Goal: Feedback & Contribution: Submit feedback/report problem

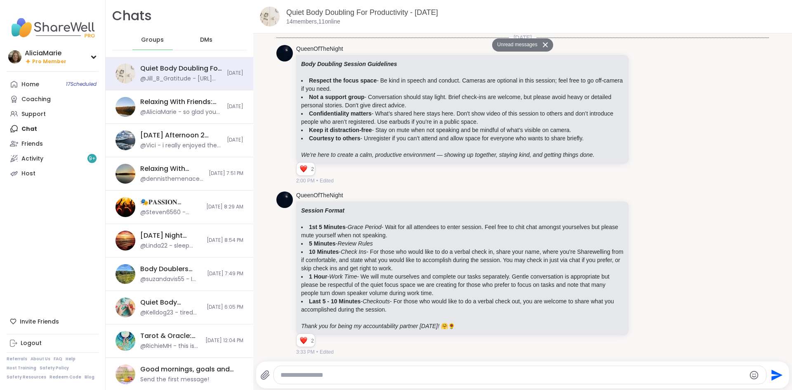
scroll to position [2740, 0]
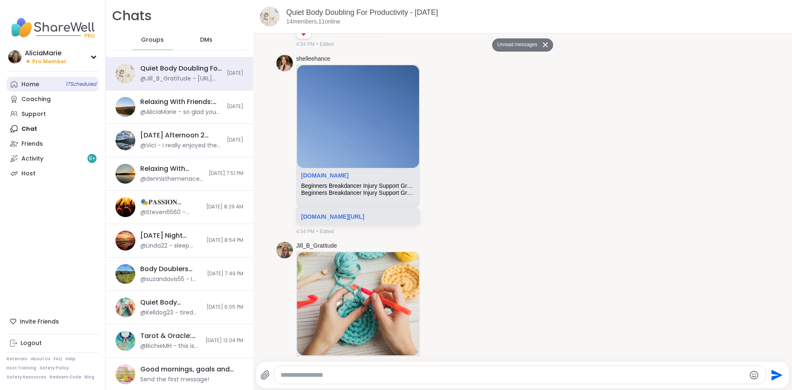
click at [43, 88] on link "Home 17 Scheduled" at bounding box center [53, 84] width 92 height 15
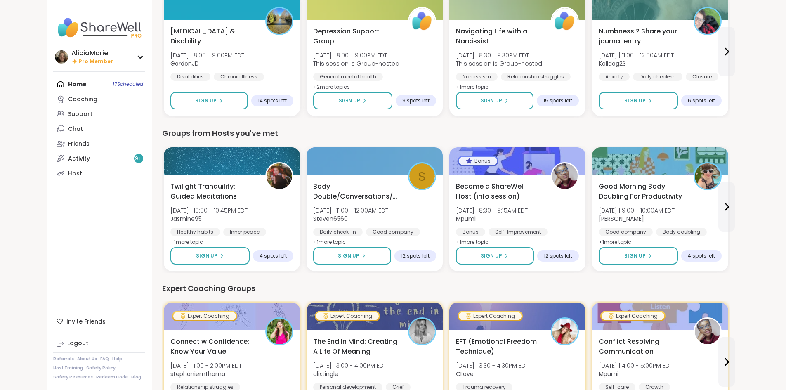
scroll to position [262, 0]
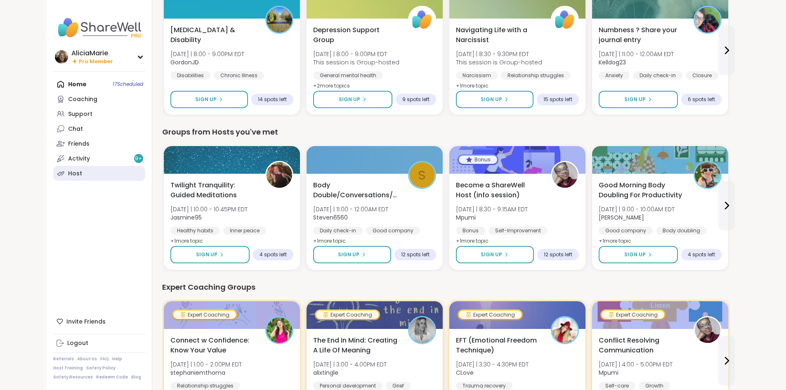
click at [53, 166] on link "Host" at bounding box center [99, 173] width 92 height 15
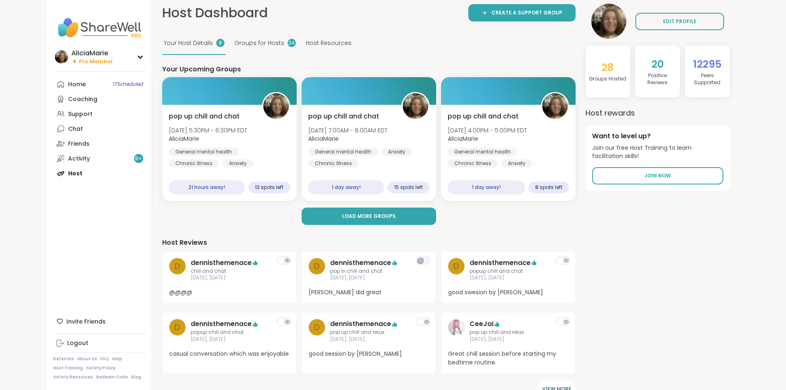
scroll to position [7, 0]
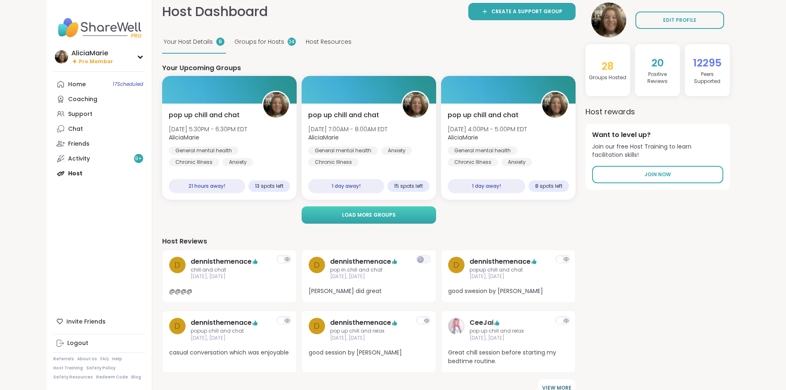
click at [422, 218] on button "Load more groups" at bounding box center [369, 214] width 135 height 17
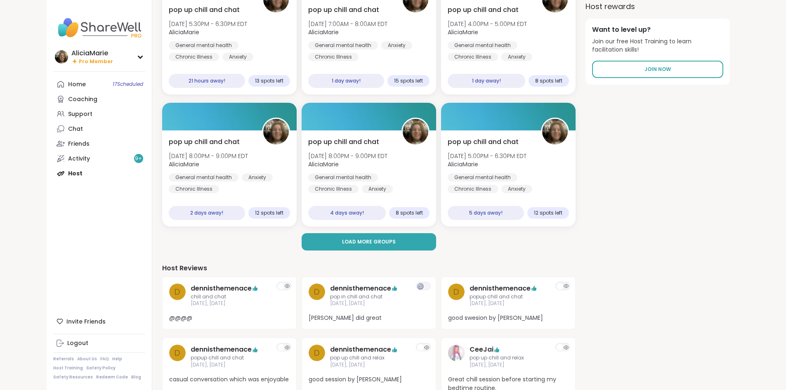
scroll to position [113, 0]
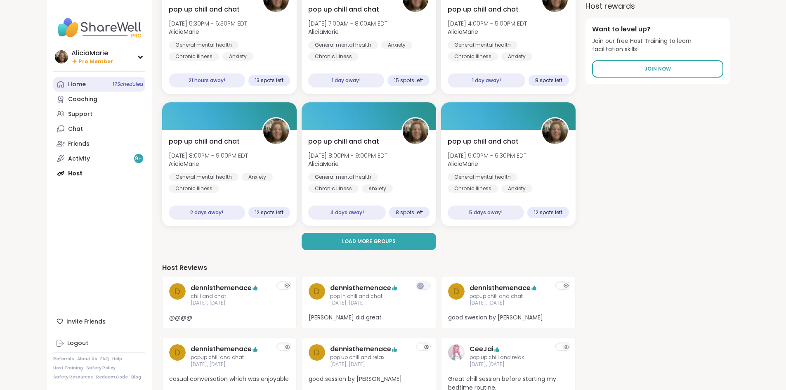
click at [68, 86] on div "Home 17 Scheduled" at bounding box center [77, 84] width 18 height 8
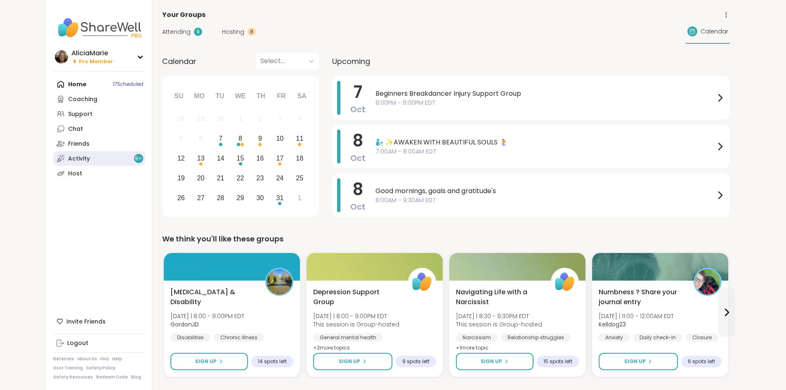
click at [87, 155] on link "Activity 9 +" at bounding box center [99, 158] width 92 height 15
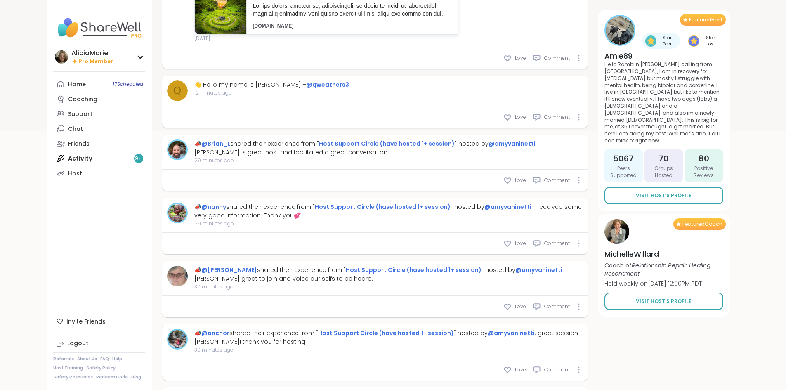
scroll to position [278, 0]
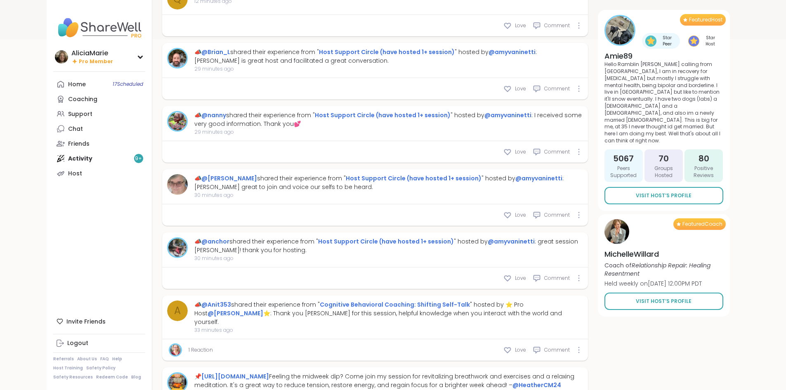
click at [531, 344] on div "1 Reaction Love Comment" at bounding box center [375, 349] width 426 height 21
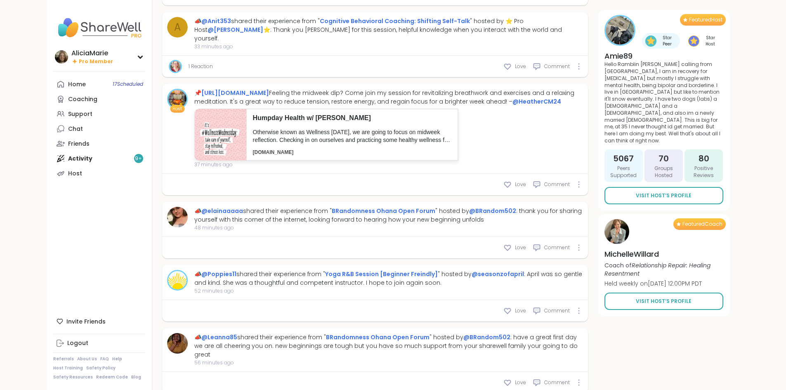
scroll to position [656, 0]
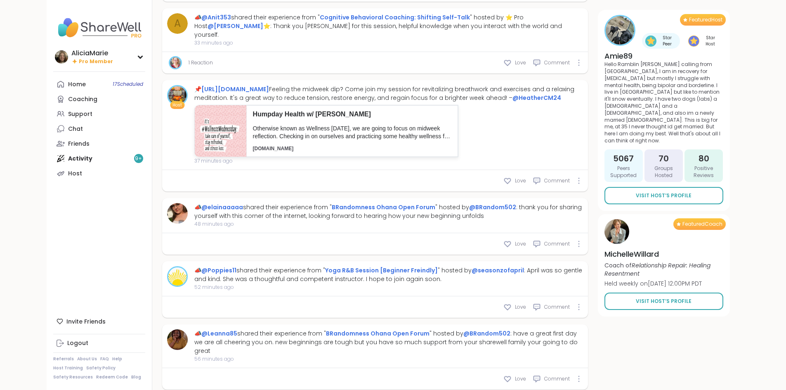
click at [533, 355] on span "56 minutes ago" at bounding box center [388, 358] width 389 height 7
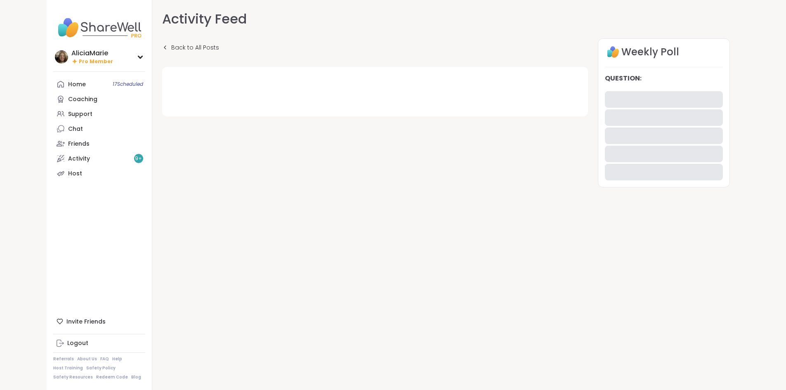
scroll to position [8, 0]
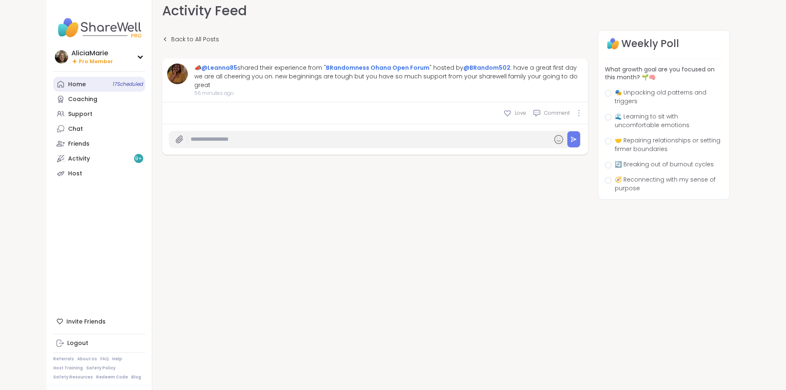
click at [53, 83] on link "Home 17 Scheduled" at bounding box center [99, 84] width 92 height 15
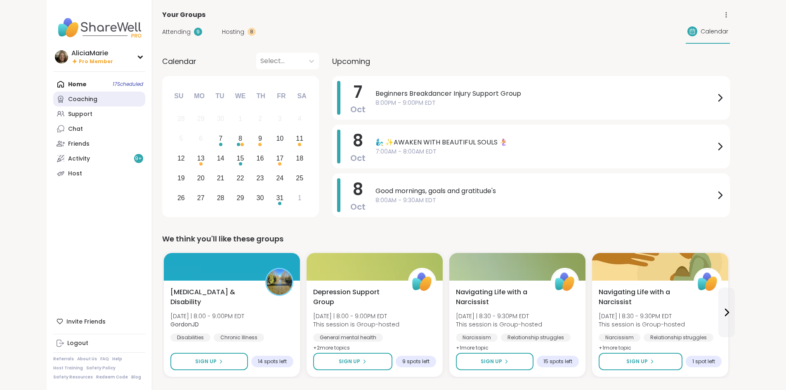
click at [54, 104] on link "Coaching" at bounding box center [99, 99] width 92 height 15
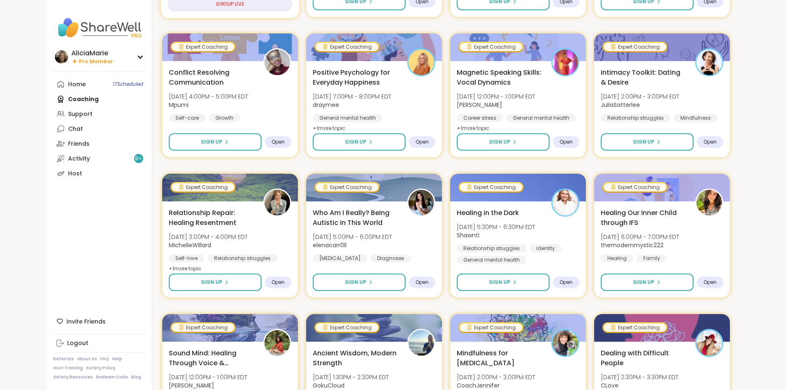
scroll to position [241, 0]
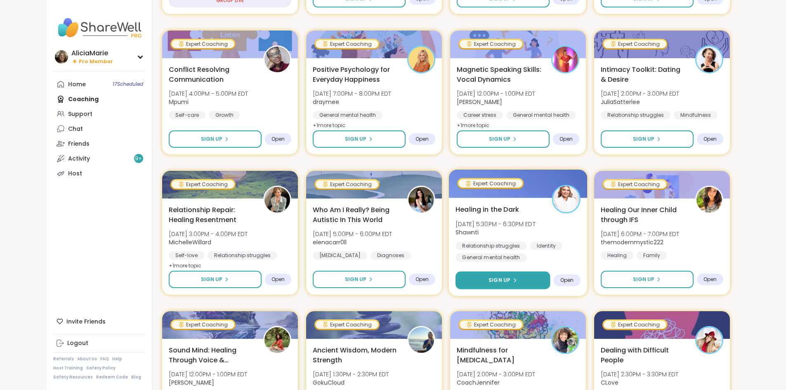
click at [505, 279] on span "Sign Up" at bounding box center [500, 279] width 22 height 7
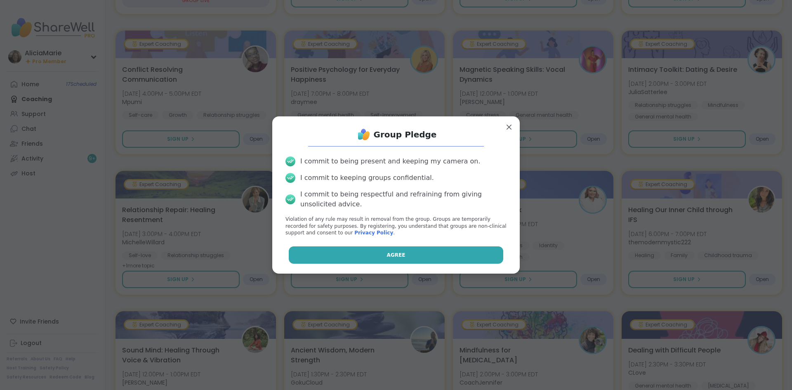
click at [437, 251] on button "Agree" at bounding box center [396, 254] width 215 height 17
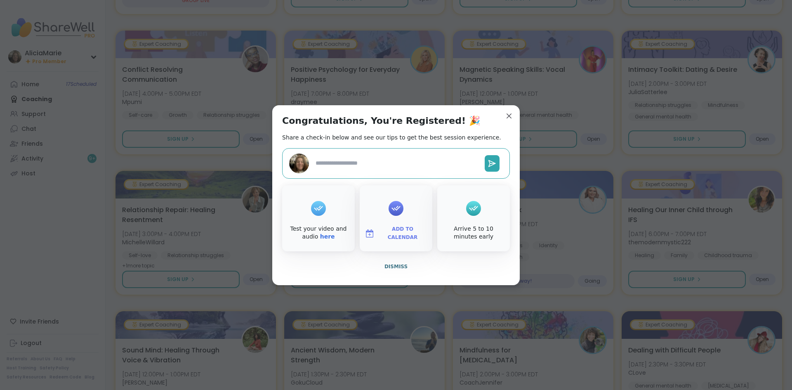
click at [514, 109] on div "Congratulations, You're Registered! 🎉 Share a check-in below and see our tips t…" at bounding box center [396, 195] width 248 height 180
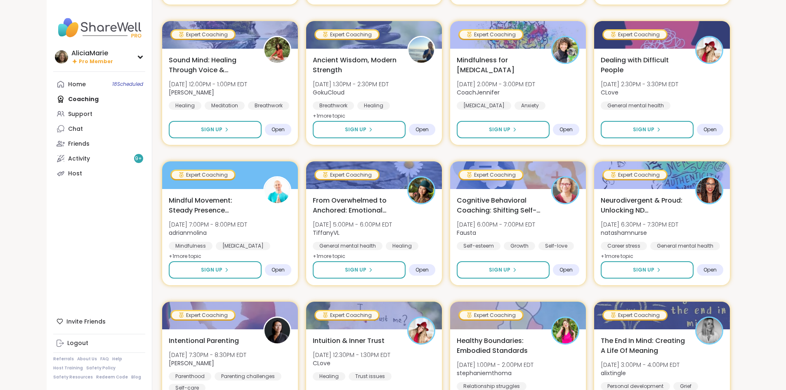
scroll to position [532, 0]
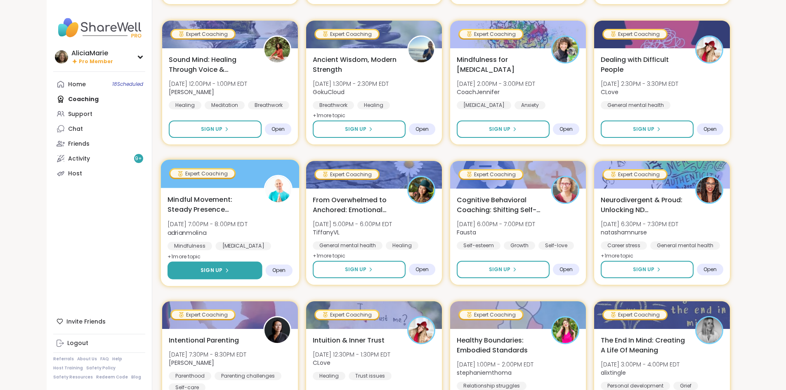
click at [200, 271] on button "Sign Up" at bounding box center [215, 271] width 95 height 18
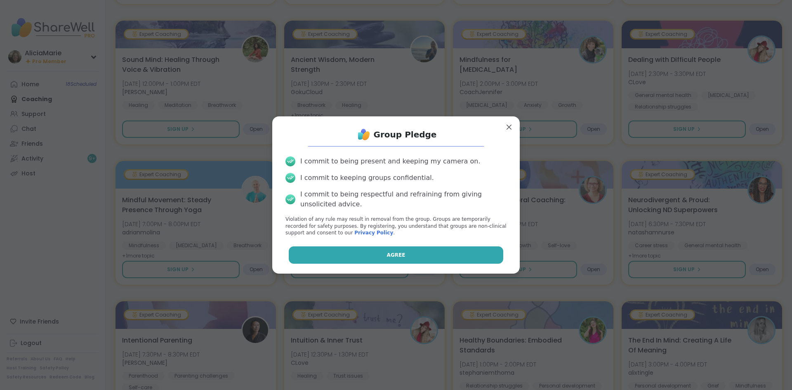
click at [437, 252] on button "Agree" at bounding box center [396, 254] width 215 height 17
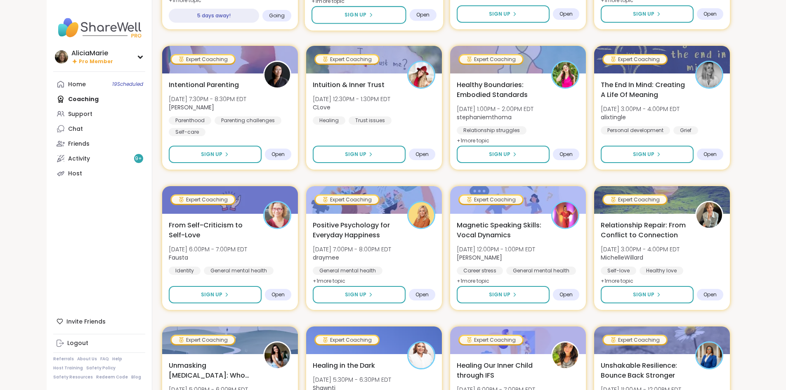
scroll to position [790, 0]
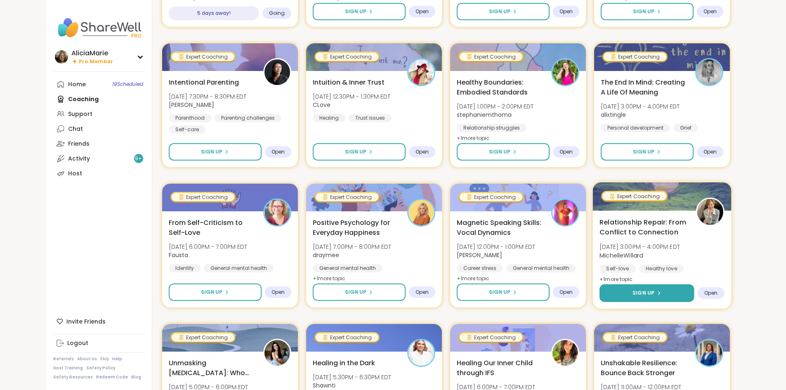
click at [661, 292] on icon at bounding box center [658, 292] width 5 height 5
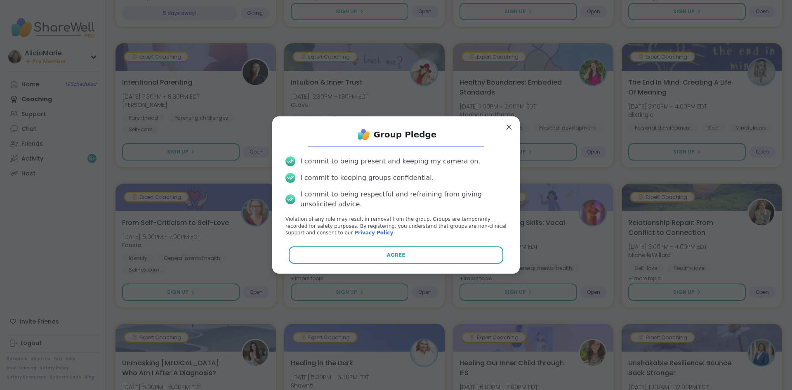
click at [500, 257] on div "Agree" at bounding box center [396, 254] width 234 height 17
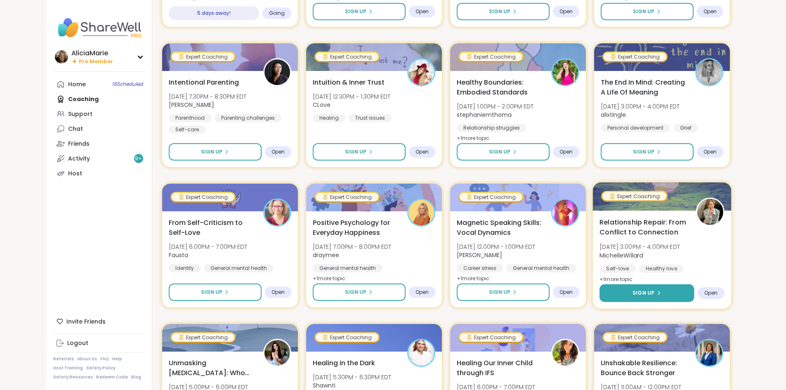
click at [654, 291] on span "Sign Up" at bounding box center [644, 292] width 22 height 7
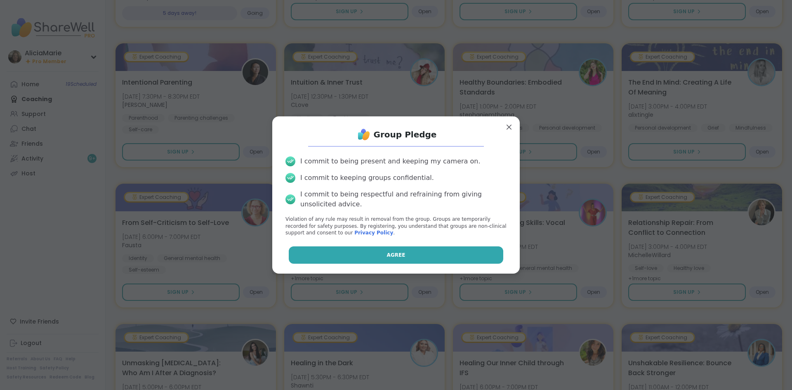
click at [453, 257] on button "Agree" at bounding box center [396, 254] width 215 height 17
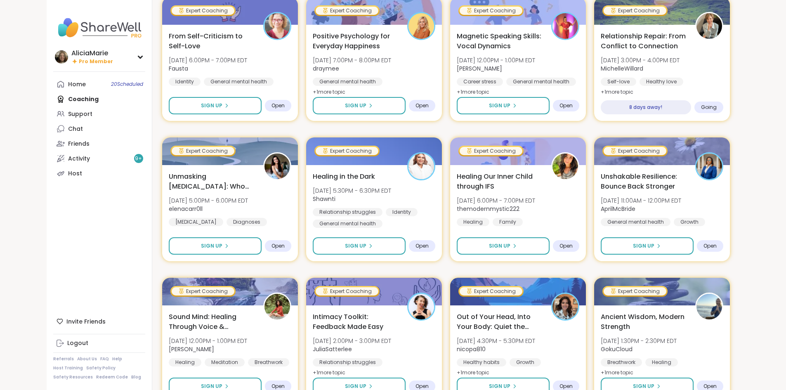
scroll to position [979, 0]
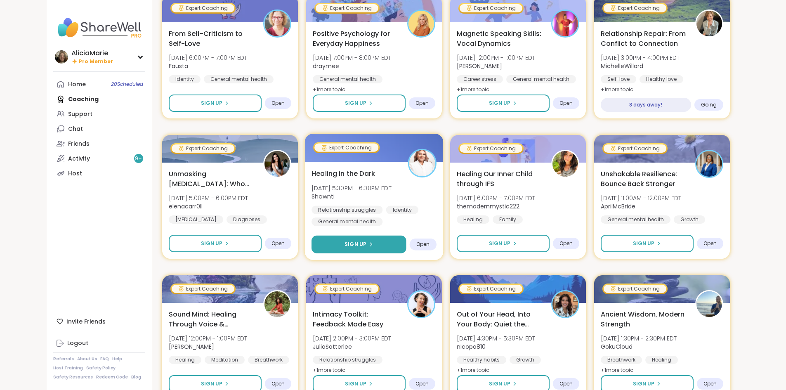
click at [393, 236] on button "Sign Up" at bounding box center [359, 245] width 95 height 18
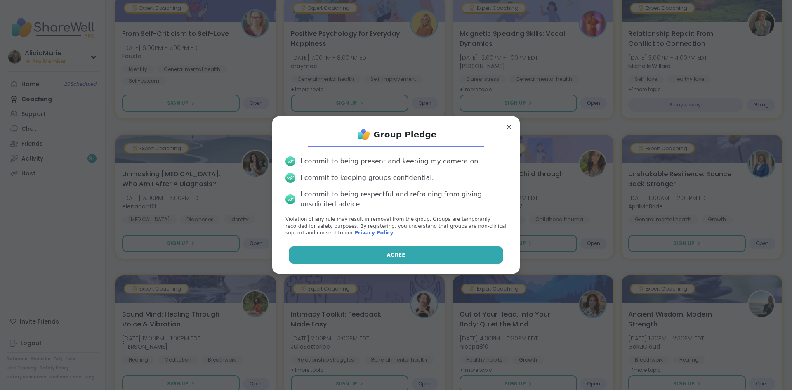
click at [461, 264] on button "Agree" at bounding box center [396, 254] width 215 height 17
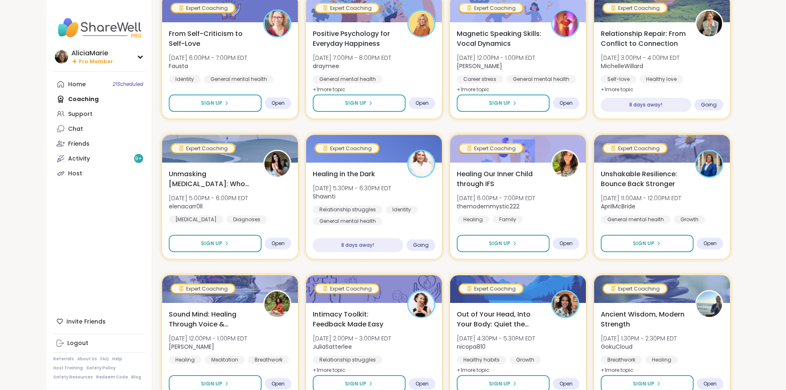
scroll to position [1022, 0]
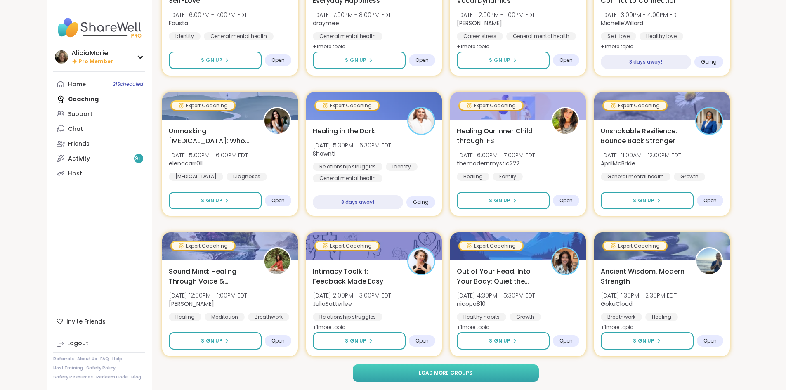
click at [510, 379] on button "Load more groups" at bounding box center [446, 372] width 186 height 17
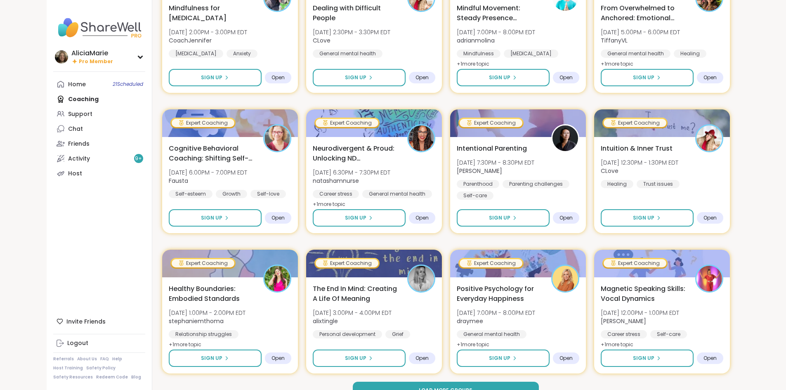
scroll to position [2284, 0]
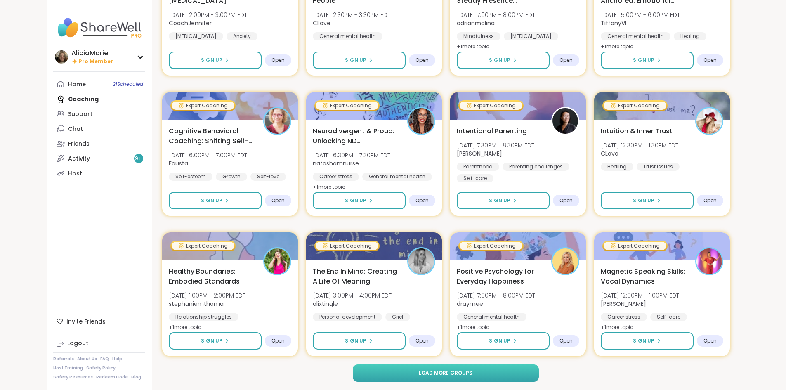
click at [512, 381] on button "Load more groups" at bounding box center [446, 372] width 186 height 17
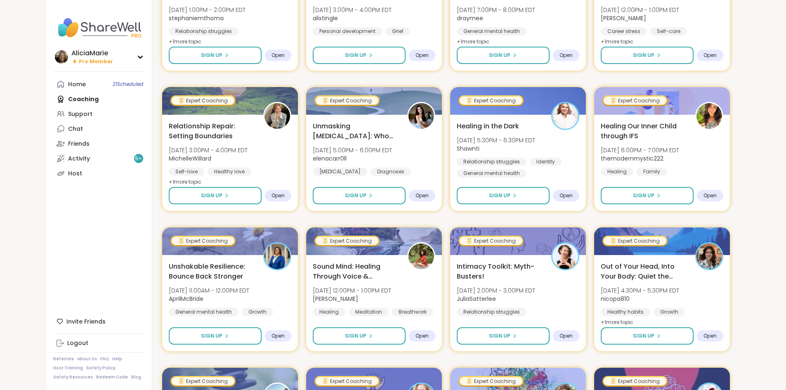
scroll to position [2570, 0]
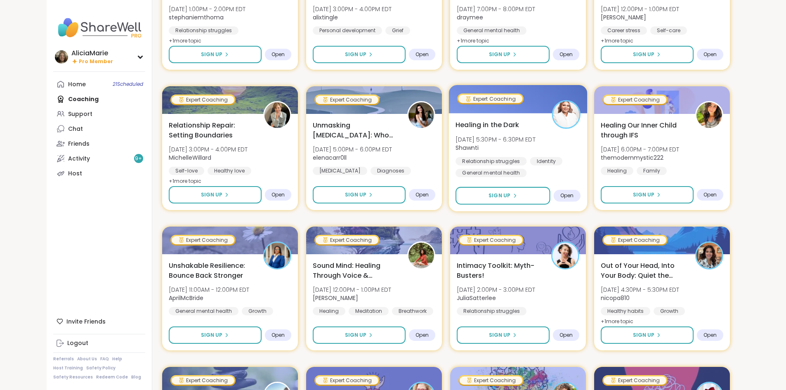
click at [552, 179] on div "Healing in the Dark [DATE] 5:30PM - 6:30PM EDT Shawnti Relationship struggles I…" at bounding box center [517, 162] width 139 height 98
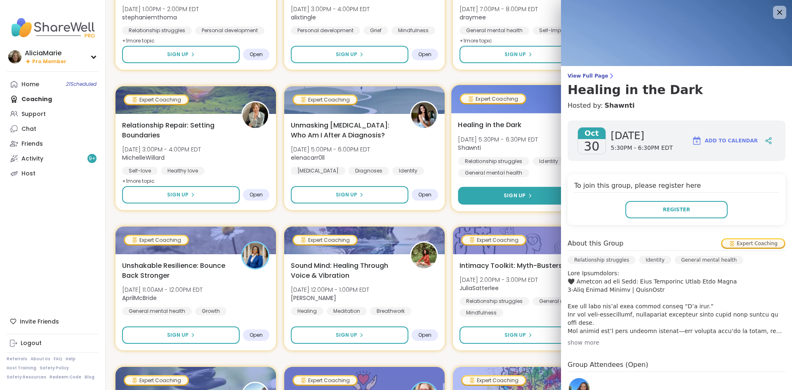
click at [551, 197] on button "Sign Up" at bounding box center [518, 196] width 120 height 18
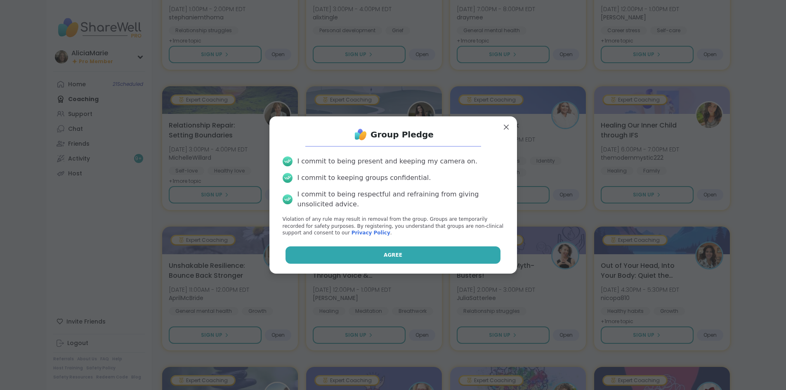
click at [484, 252] on button "Agree" at bounding box center [393, 254] width 215 height 17
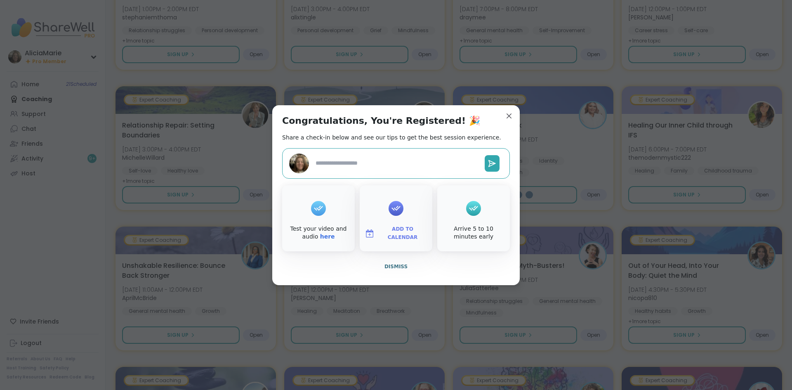
type textarea "*"
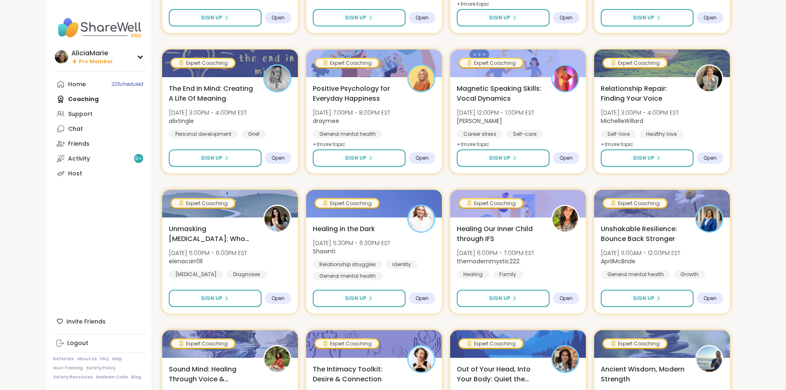
scroll to position [3312, 0]
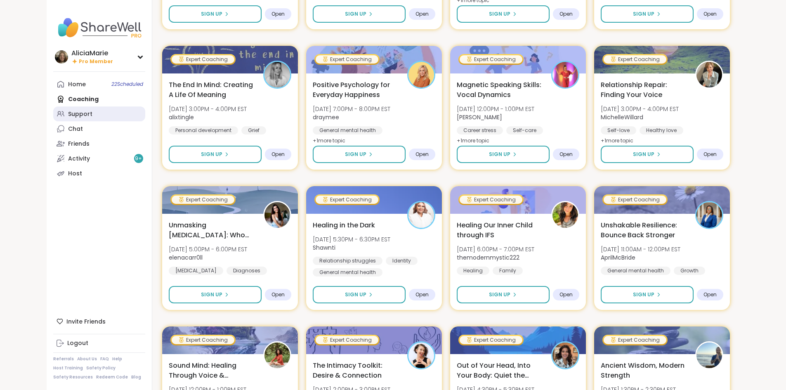
click at [92, 117] on link "Support" at bounding box center [99, 113] width 92 height 15
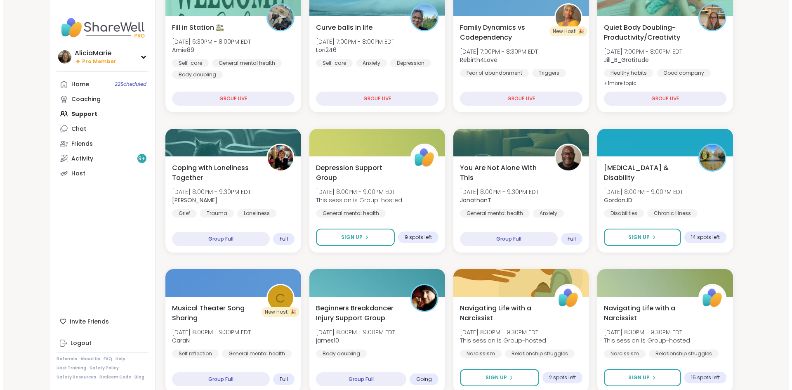
scroll to position [132, 0]
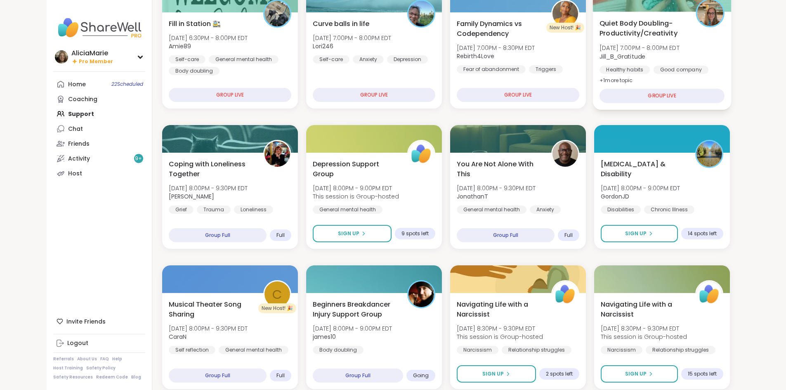
click at [680, 53] on span "Jill_B_Gratitude" at bounding box center [640, 56] width 80 height 8
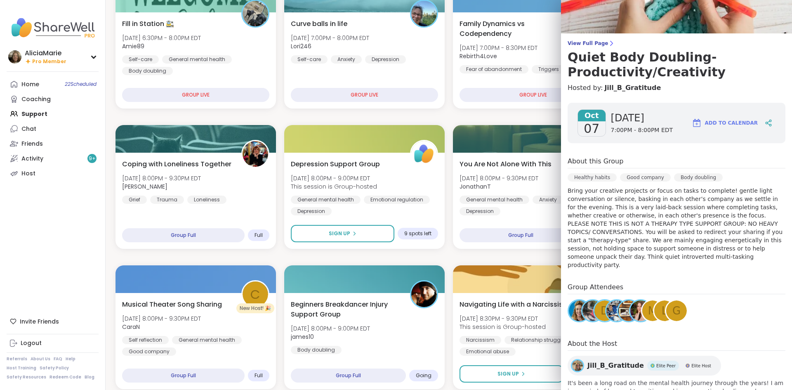
scroll to position [36, 0]
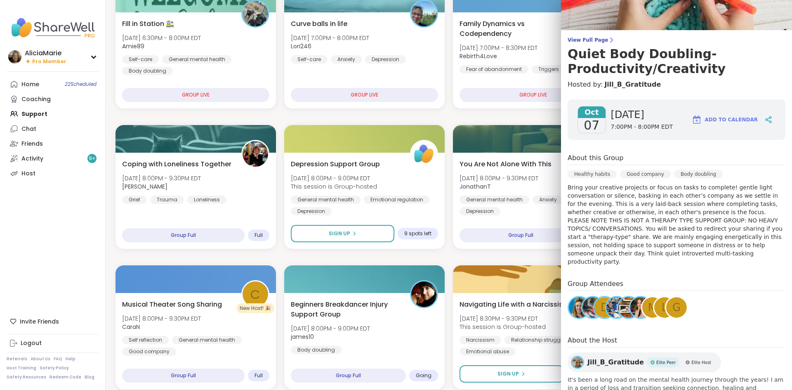
click at [569, 300] on img at bounding box center [579, 307] width 21 height 21
click at [399, 318] on div "Beginners Breakdancer Injury Support Group [DATE] 8:00PM - 9:00PM EDT james10 B…" at bounding box center [364, 327] width 150 height 56
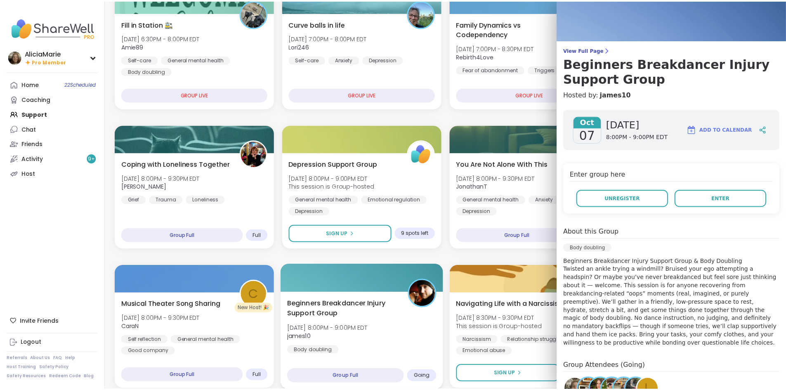
scroll to position [0, 0]
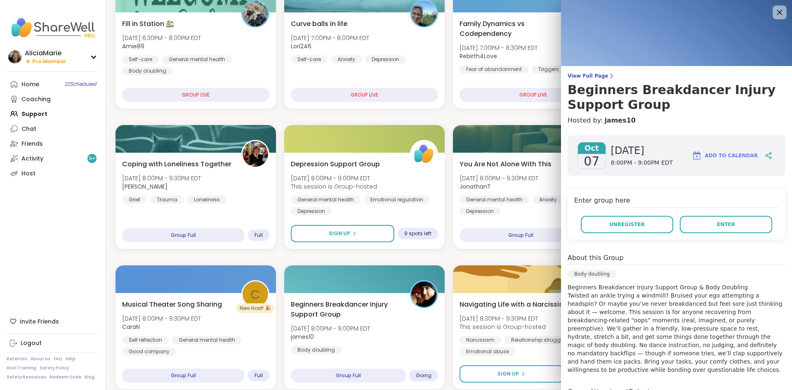
click at [774, 17] on icon at bounding box center [779, 12] width 10 height 10
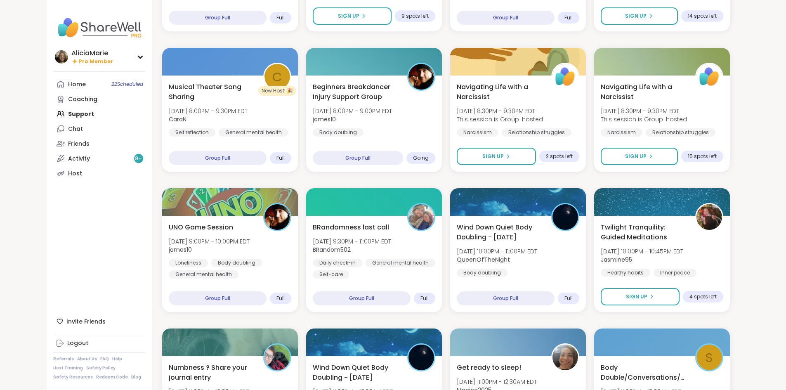
scroll to position [351, 0]
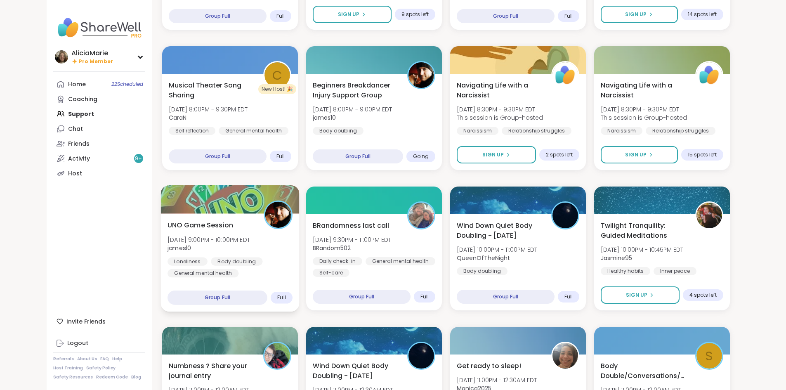
click at [195, 255] on div "UNO Game Session [DATE] 9:00PM - 10:00PM EDT james10 Loneliness Body doubling G…" at bounding box center [230, 248] width 125 height 57
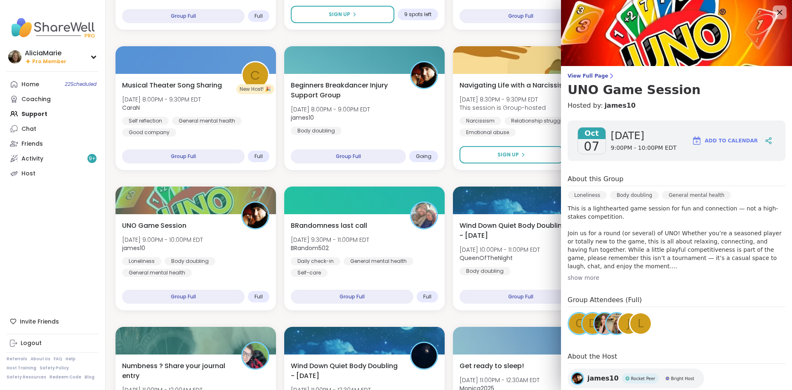
click at [774, 11] on icon at bounding box center [779, 12] width 10 height 10
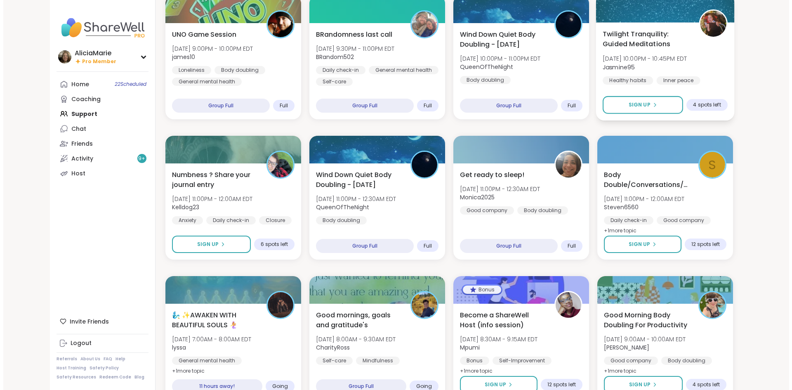
scroll to position [543, 0]
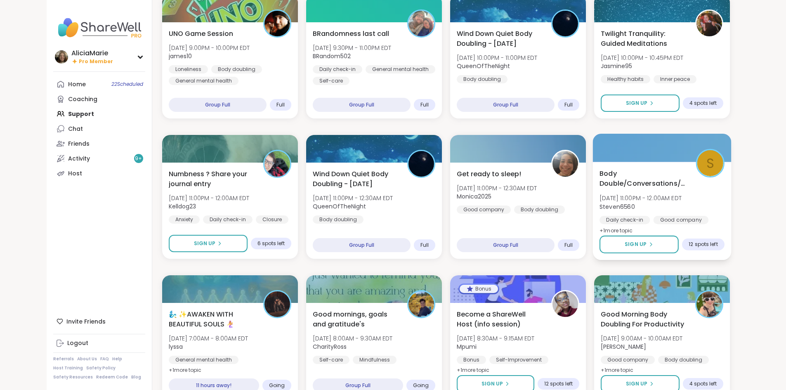
click at [668, 136] on div at bounding box center [661, 148] width 139 height 28
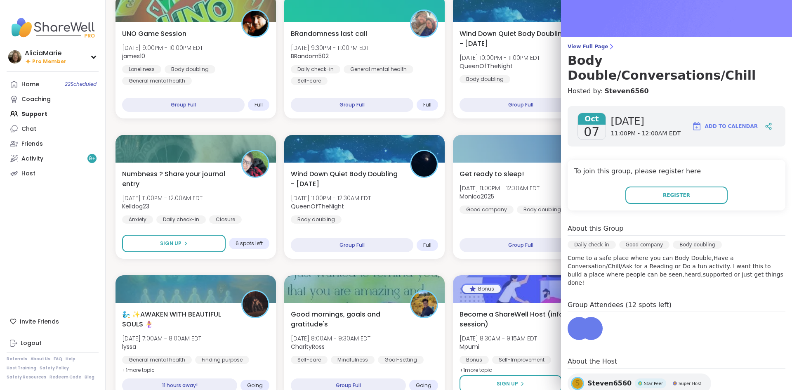
scroll to position [33, 0]
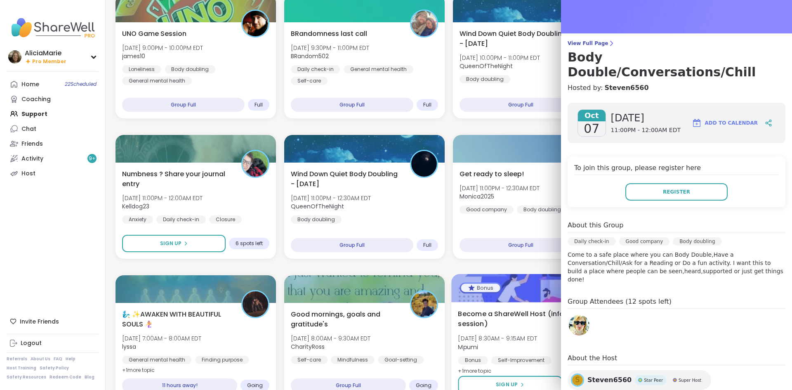
click at [496, 321] on span "Become a ShareWell Host (info session)" at bounding box center [514, 319] width 112 height 20
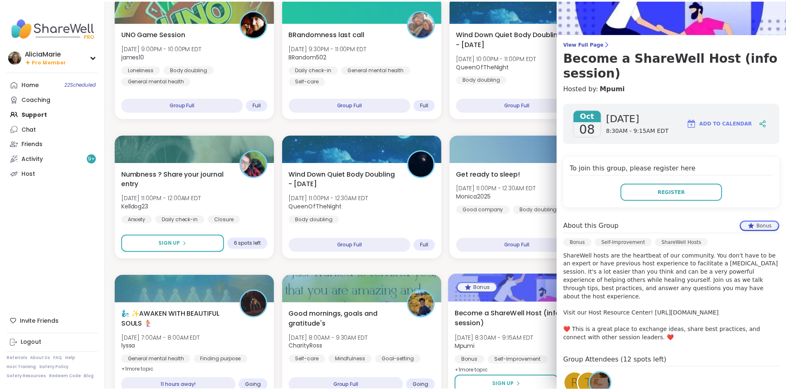
scroll to position [0, 0]
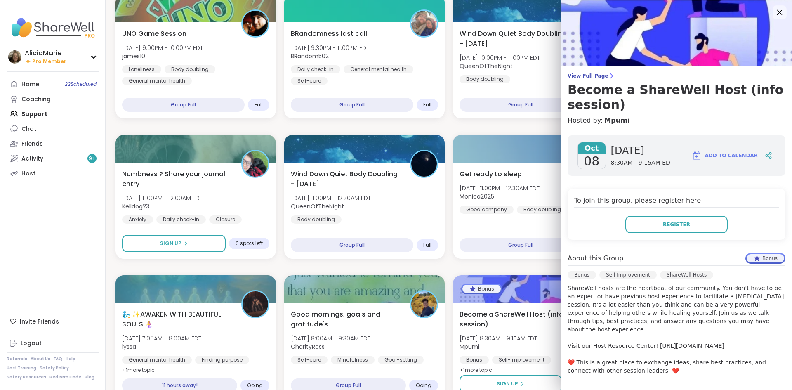
click at [774, 10] on icon at bounding box center [779, 12] width 10 height 10
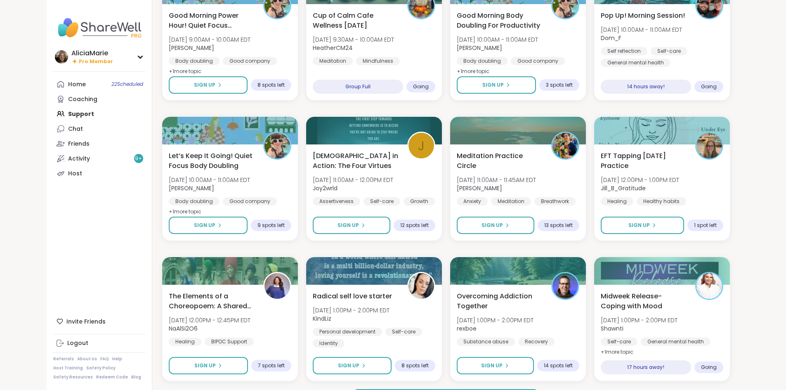
scroll to position [1007, 0]
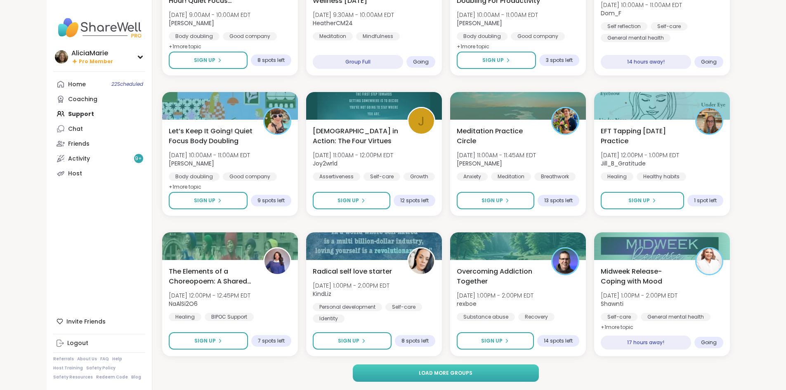
click at [487, 366] on button "Load more groups" at bounding box center [446, 372] width 186 height 17
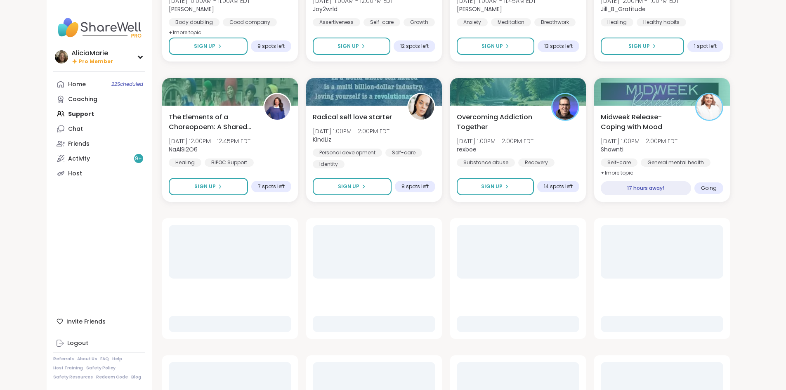
scroll to position [1161, 0]
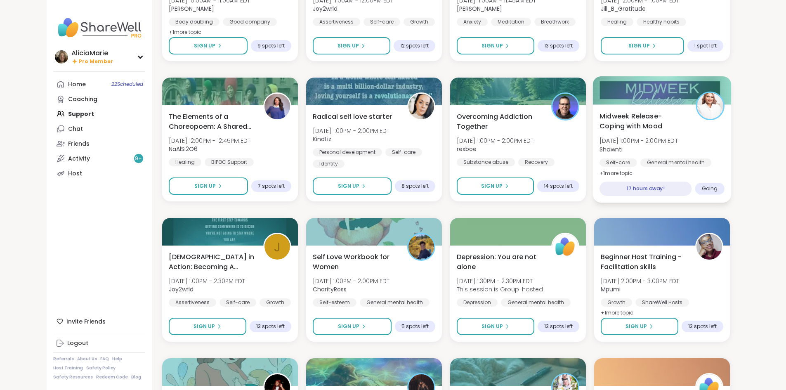
click at [692, 182] on div "17 hours away!" at bounding box center [646, 189] width 92 height 14
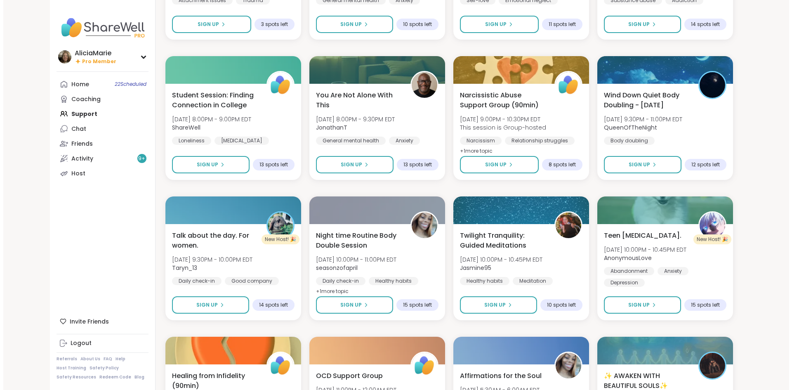
scroll to position [2165, 0]
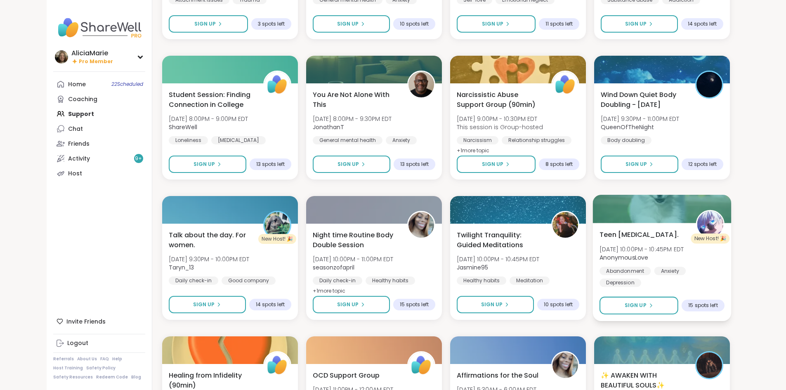
click at [725, 245] on div "Teen [MEDICAL_DATA]. [DATE] 10:00PM - 10:45PM EDT AnonymousLove Abandonment Anx…" at bounding box center [662, 257] width 125 height 57
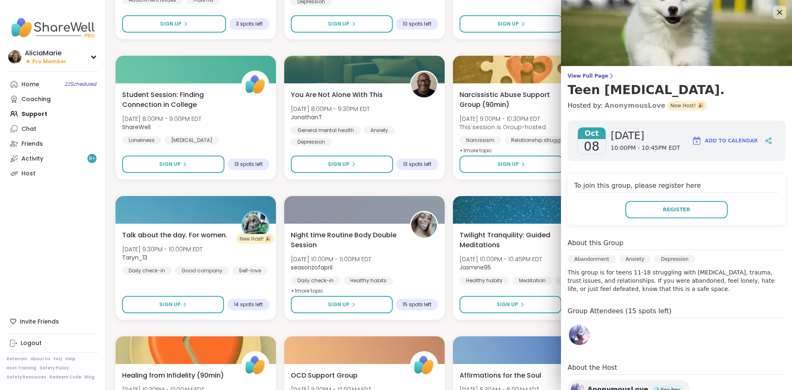
click at [629, 109] on link "AnonymousLove" at bounding box center [634, 106] width 61 height 10
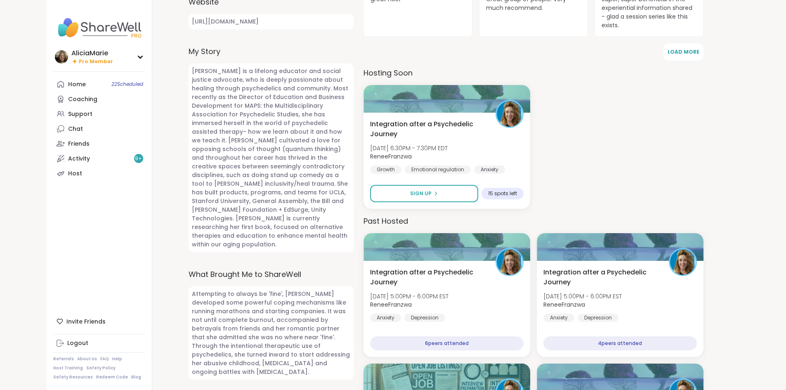
scroll to position [283, 0]
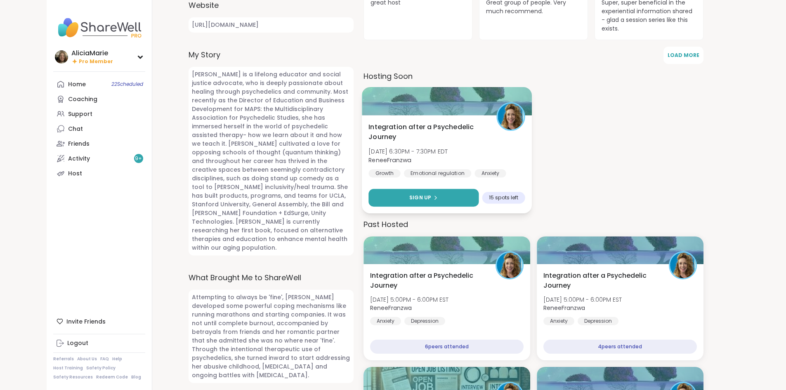
click at [449, 196] on button "Sign Up" at bounding box center [423, 198] width 110 height 18
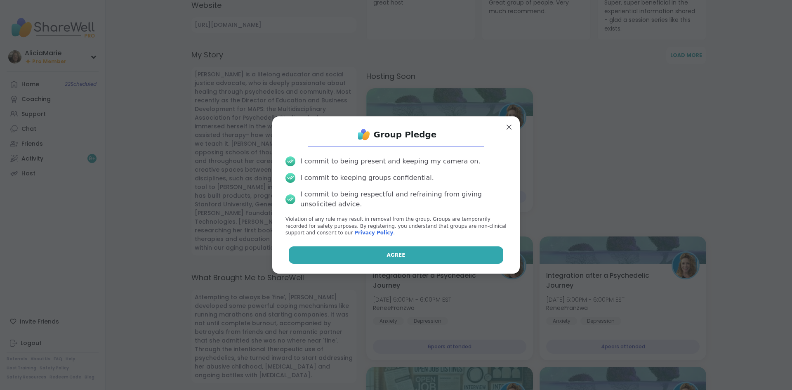
click at [474, 263] on button "Agree" at bounding box center [396, 254] width 215 height 17
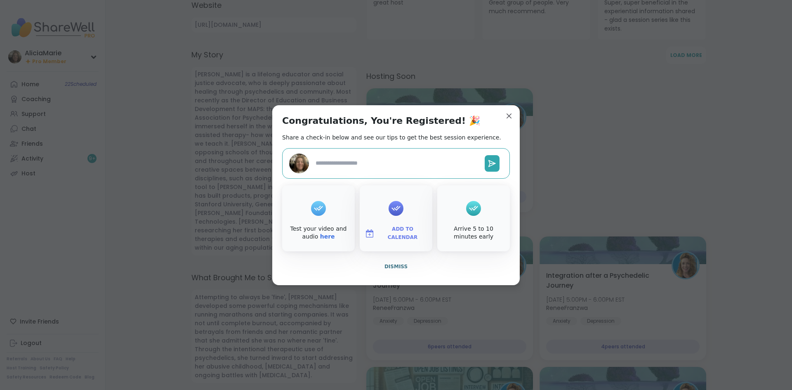
type textarea "*"
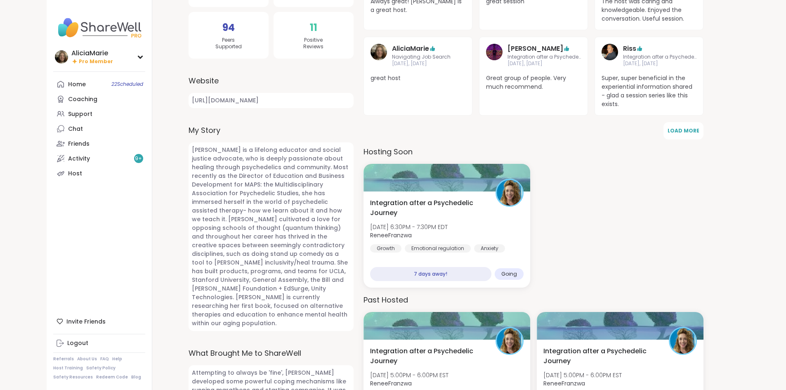
scroll to position [207, 0]
click at [267, 104] on link "https://www.linkedin.com/in/reneefranzwa/" at bounding box center [271, 100] width 165 height 15
click at [111, 87] on span "23 Scheduled" at bounding box center [127, 84] width 32 height 7
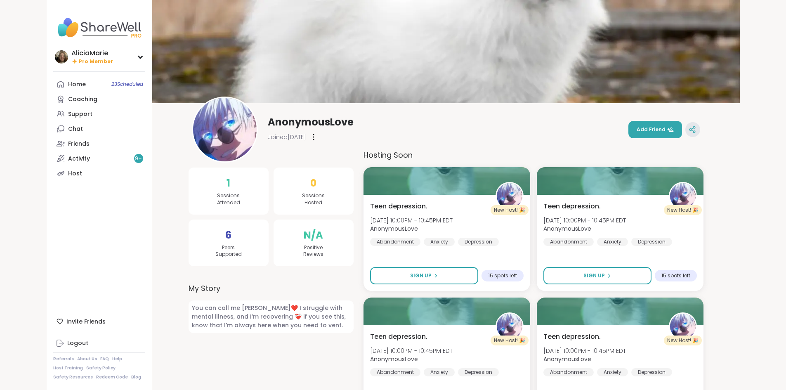
click at [696, 127] on icon at bounding box center [692, 129] width 7 height 7
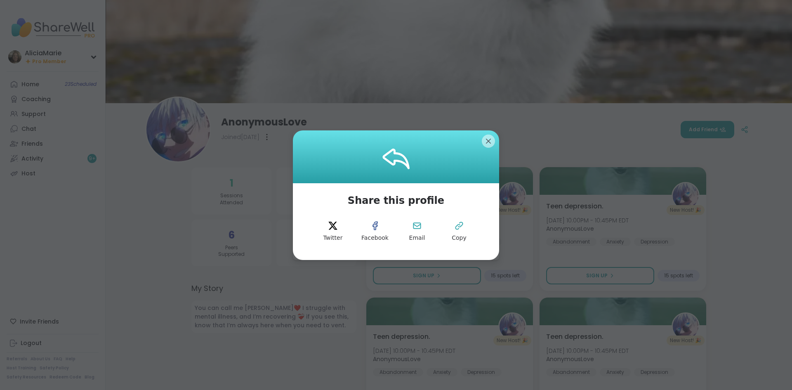
click at [492, 137] on div at bounding box center [396, 156] width 206 height 53
click at [492, 131] on div "Share this profile Twitter Facebook Email Copy" at bounding box center [396, 195] width 206 height 130
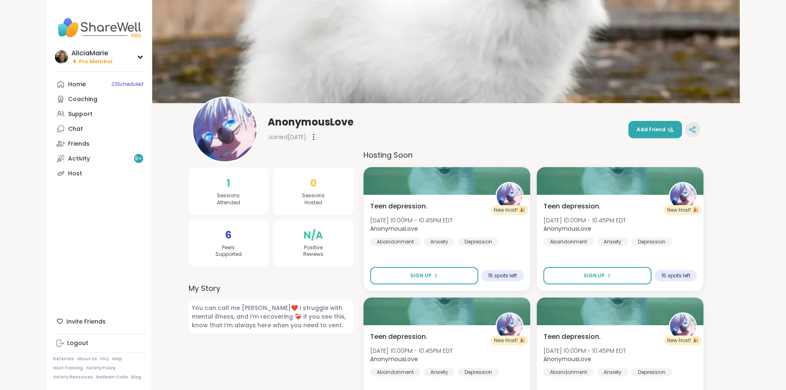
click at [693, 131] on icon at bounding box center [692, 130] width 2 height 1
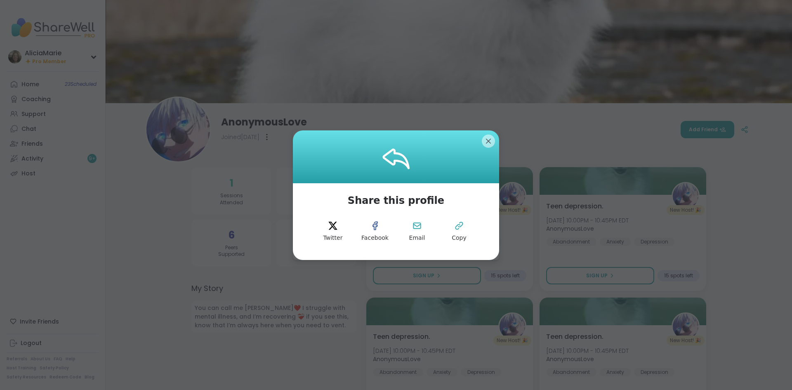
click at [478, 143] on div at bounding box center [396, 156] width 206 height 53
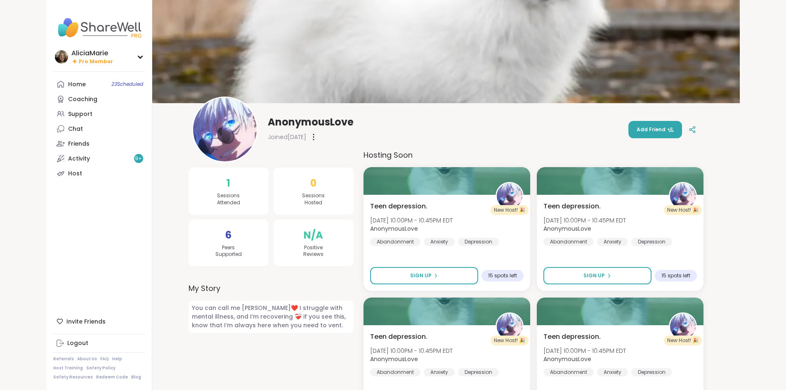
click at [269, 138] on div "Joined Oct 2025" at bounding box center [311, 136] width 86 height 13
click at [313, 137] on icon at bounding box center [313, 137] width 1 height 6
click at [313, 158] on div "Flag Member" at bounding box center [359, 158] width 92 height 19
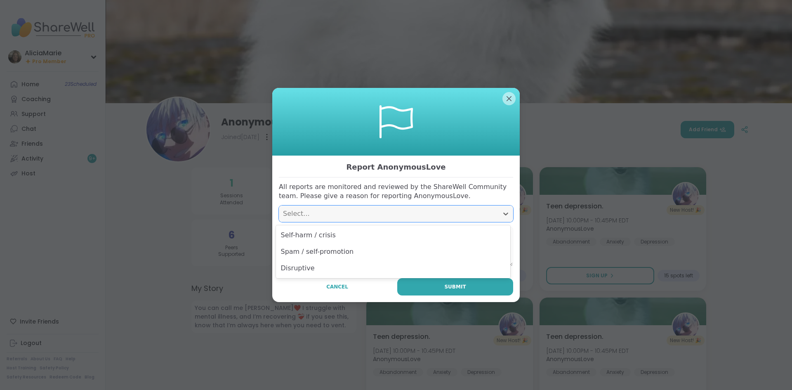
click at [351, 212] on div "Select..." at bounding box center [388, 214] width 211 height 10
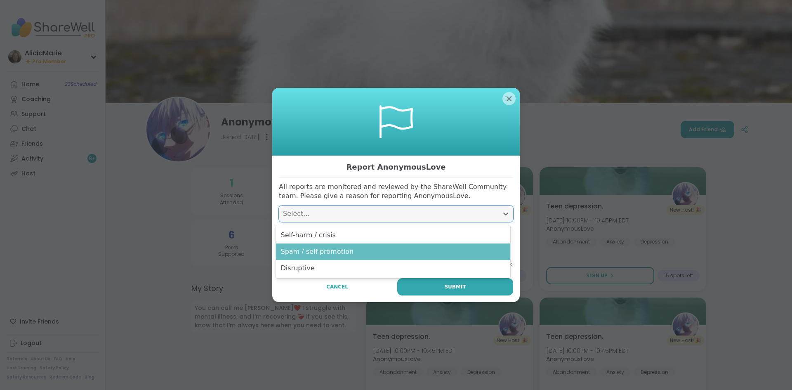
click at [360, 255] on div "Spam / self-promotion" at bounding box center [393, 251] width 234 height 17
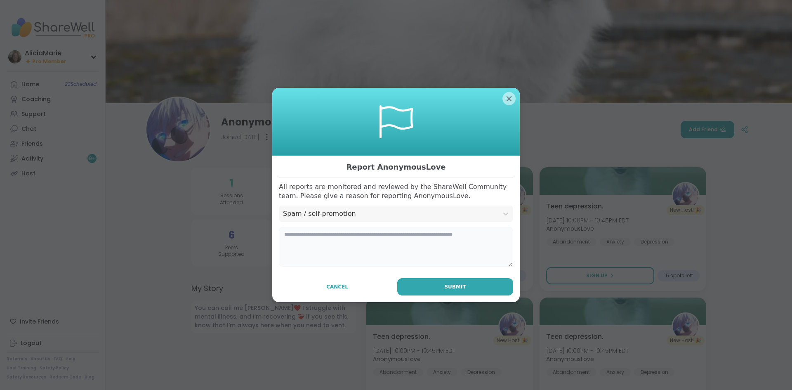
click at [347, 248] on textarea at bounding box center [396, 247] width 234 height 40
type textarea "**********"
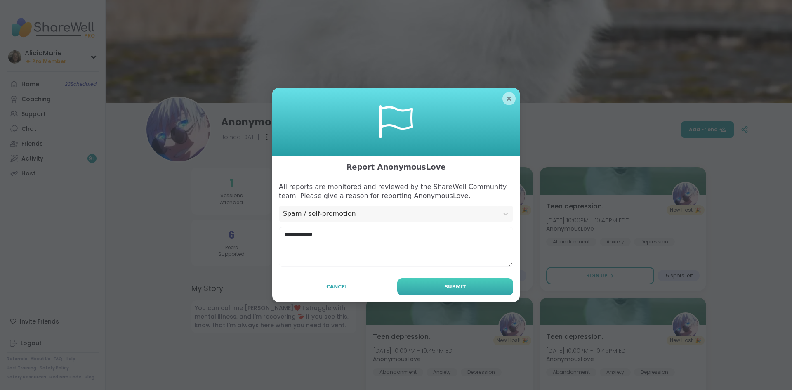
click at [437, 284] on button "Submit" at bounding box center [455, 286] width 116 height 17
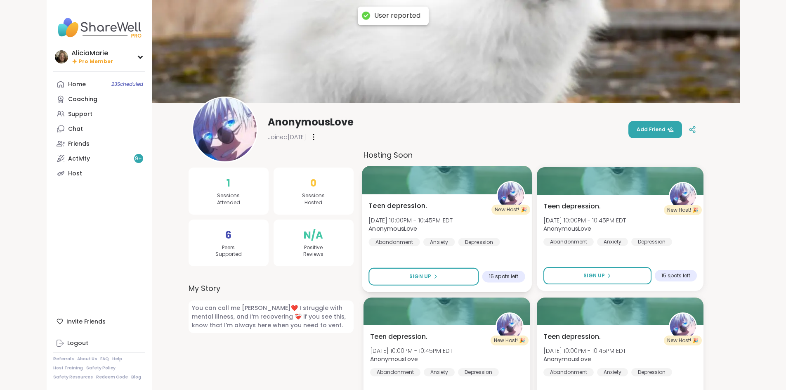
click at [436, 214] on div "Teen [MEDICAL_DATA]. [DATE] 10:00PM - 10:45PM EDT AnonymousLove Abandonment Anx…" at bounding box center [446, 223] width 156 height 45
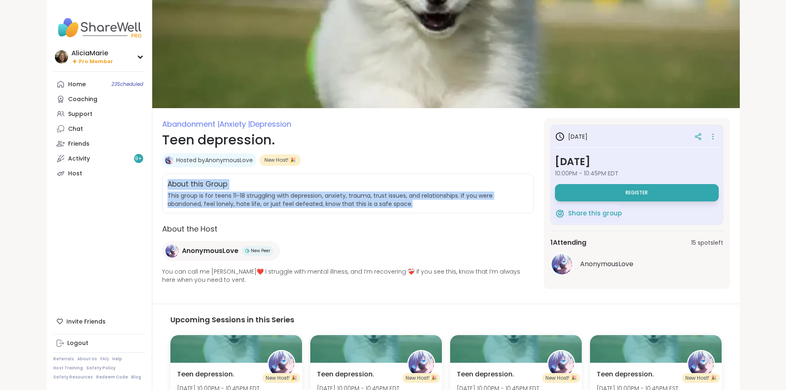
drag, startPoint x: 120, startPoint y: 189, endPoint x: 471, endPoint y: 208, distance: 351.2
click at [471, 208] on div "About this Group This group is for teens 11-18 struggling with depression, anxi…" at bounding box center [348, 194] width 372 height 40
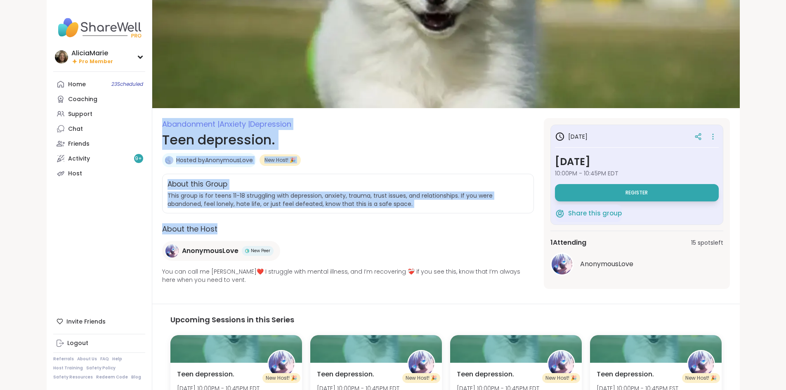
drag, startPoint x: 111, startPoint y: 120, endPoint x: 422, endPoint y: 243, distance: 335.3
click at [422, 243] on section "Abandonment | Anxiety | Depression Teen depression. Hosted by AnonymousLove New…" at bounding box center [446, 206] width 588 height 176
copy div "Abandonment | Anxiety | Depression Teen depression. Hosted by AnonymousLove New…"
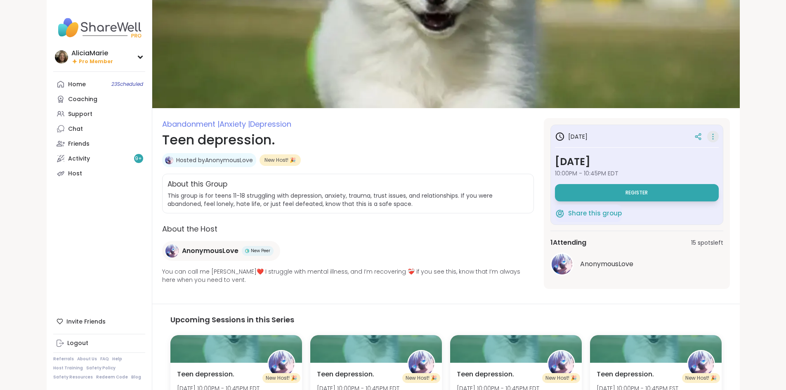
click at [717, 135] on icon at bounding box center [713, 137] width 8 height 12
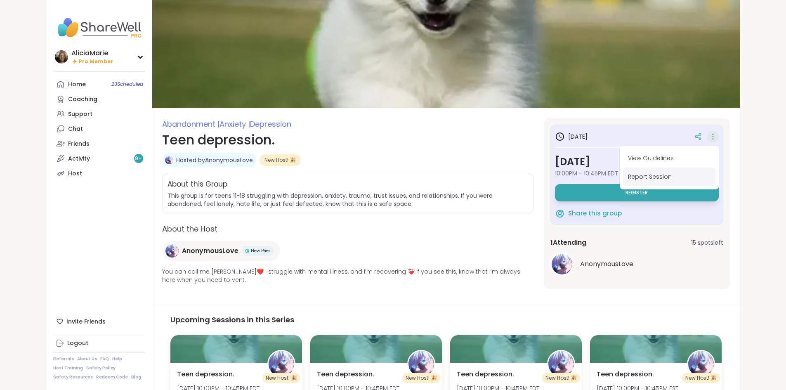
click at [715, 176] on button "Report Session" at bounding box center [669, 177] width 92 height 19
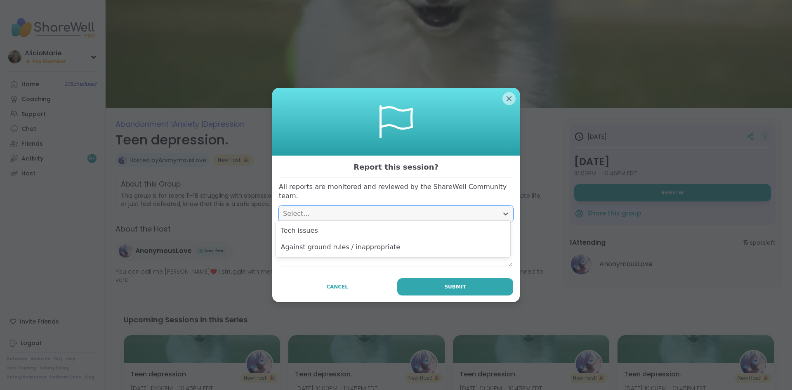
click at [414, 209] on div "Select..." at bounding box center [388, 214] width 211 height 10
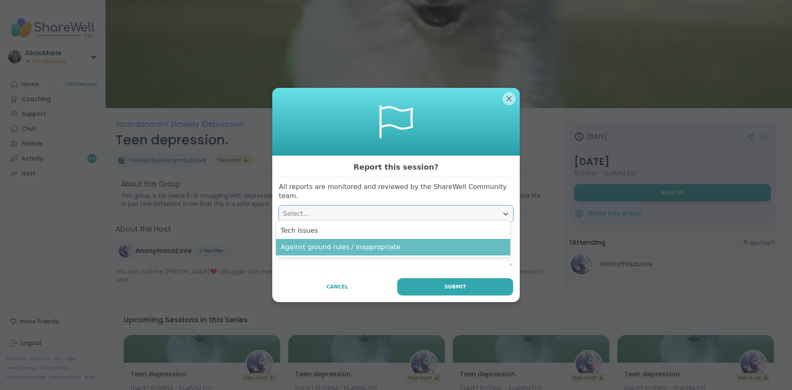
click at [419, 248] on div "Against ground rules / inappropriate" at bounding box center [393, 247] width 234 height 17
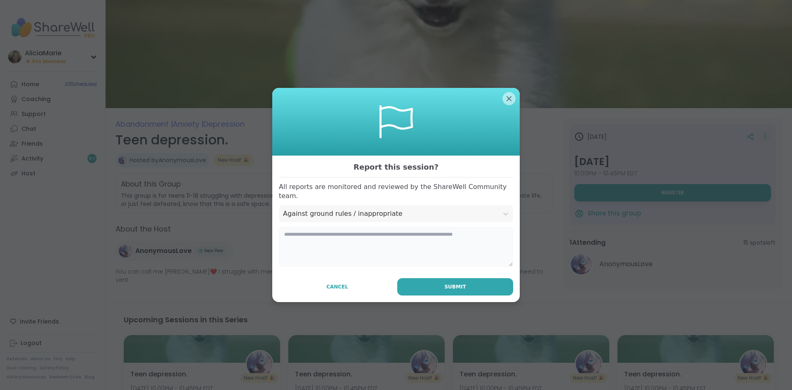
click at [413, 247] on textarea at bounding box center [396, 247] width 234 height 40
type textarea "**********"
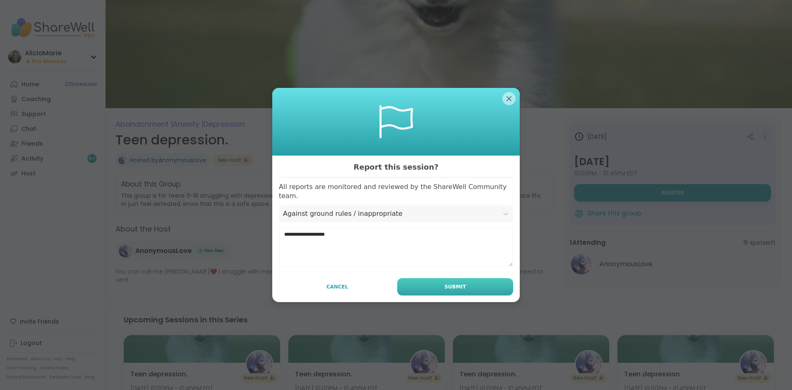
click at [422, 287] on button "Submit" at bounding box center [455, 286] width 116 height 17
